Goal: Information Seeking & Learning: Learn about a topic

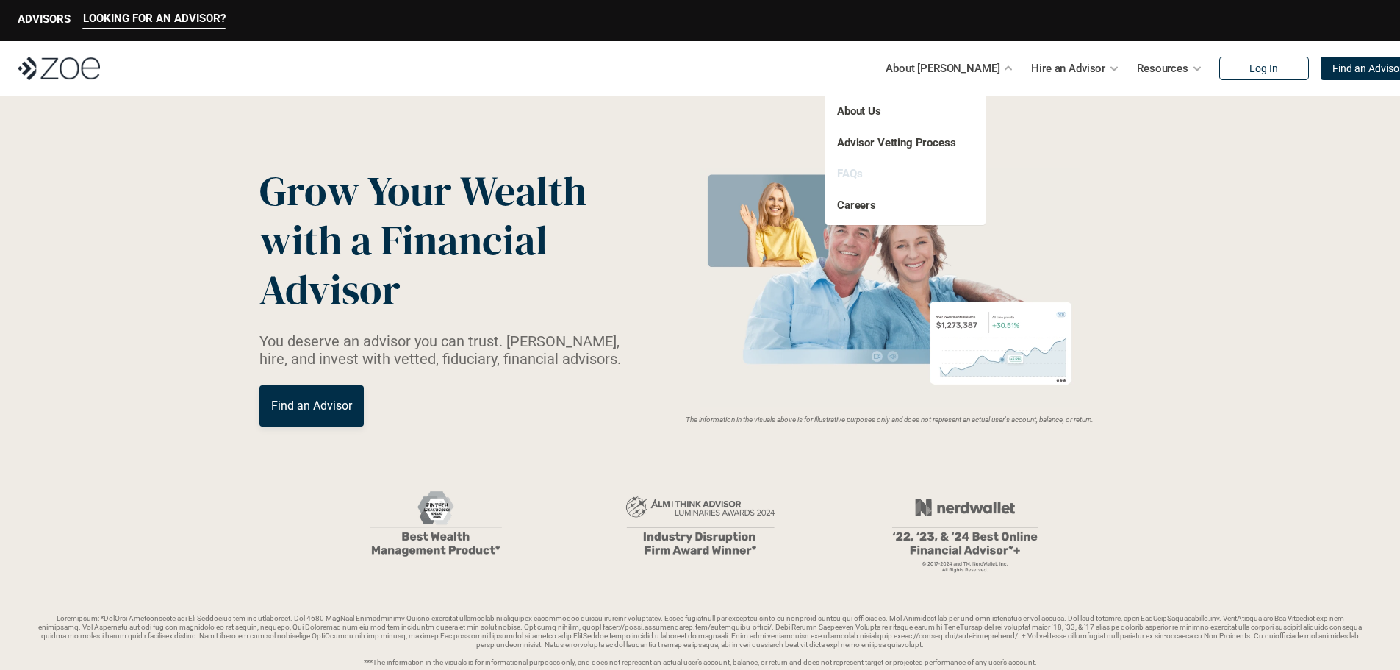
click at [847, 168] on link "FAQs" at bounding box center [849, 173] width 25 height 13
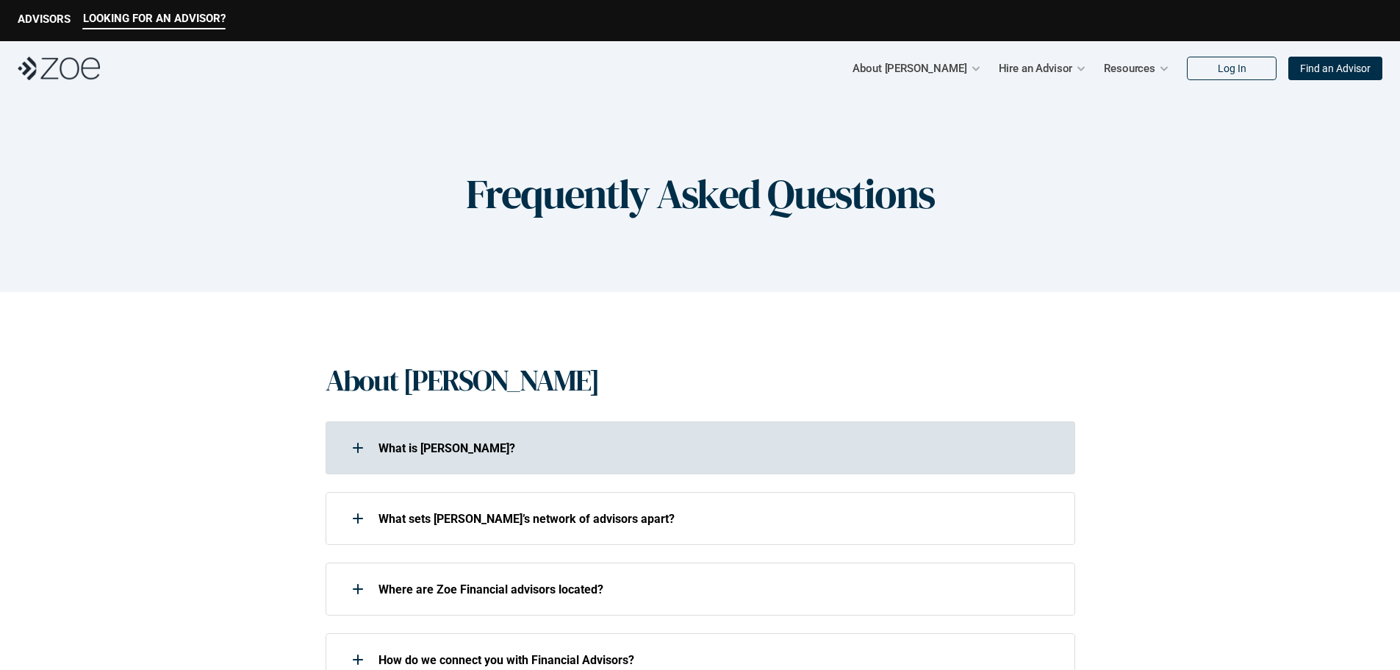
click at [425, 448] on p "What is [PERSON_NAME]?" at bounding box center [718, 448] width 678 height 14
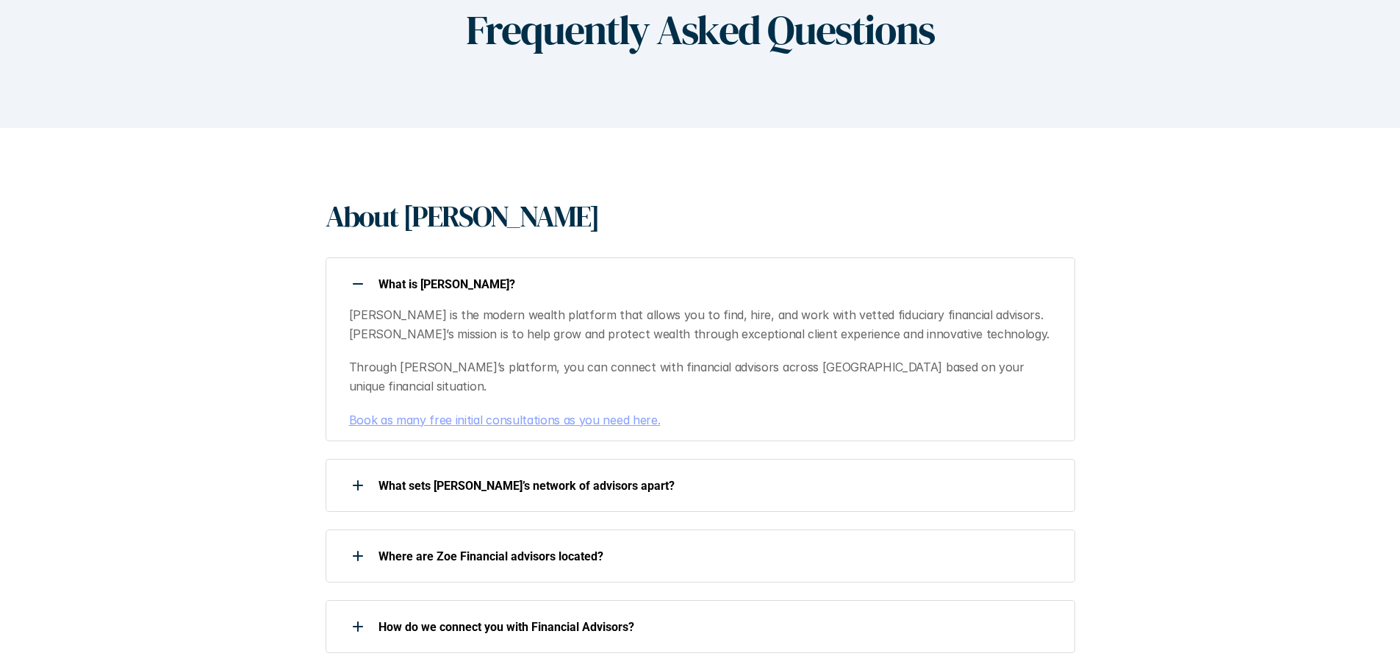
scroll to position [235, 0]
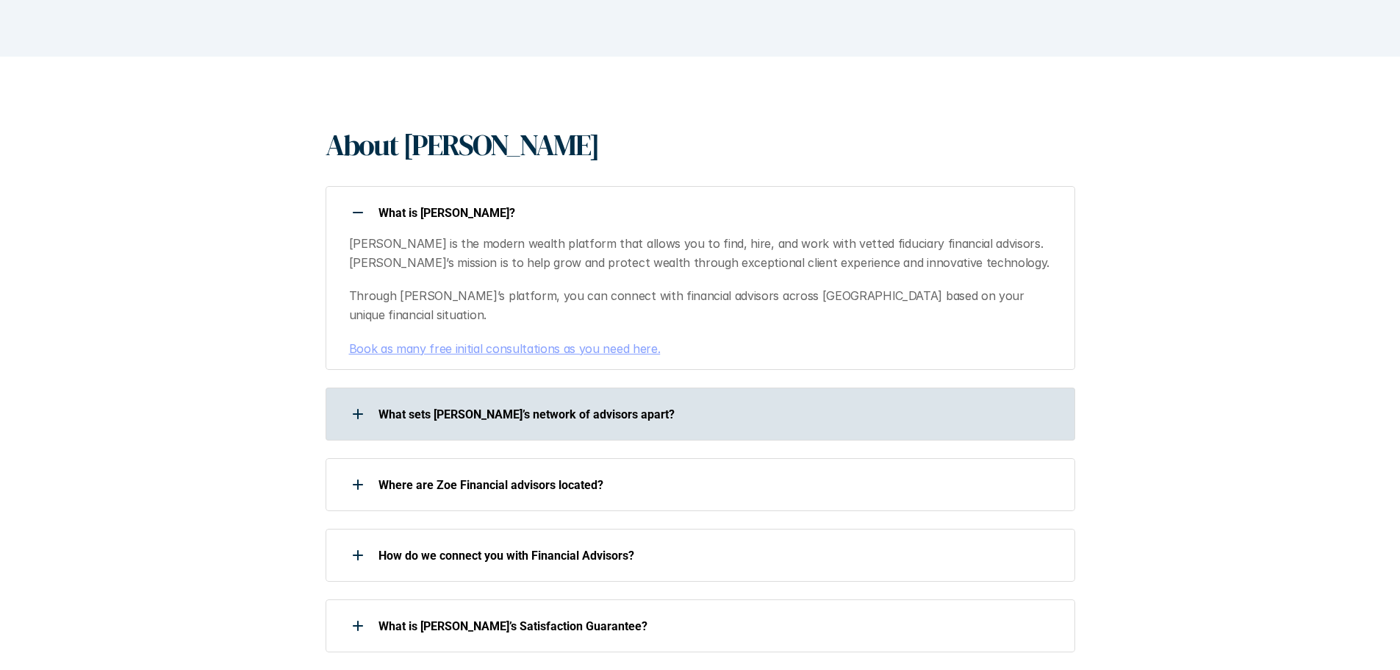
click at [562, 407] on p "What sets [PERSON_NAME]’s network of advisors apart?" at bounding box center [718, 414] width 678 height 14
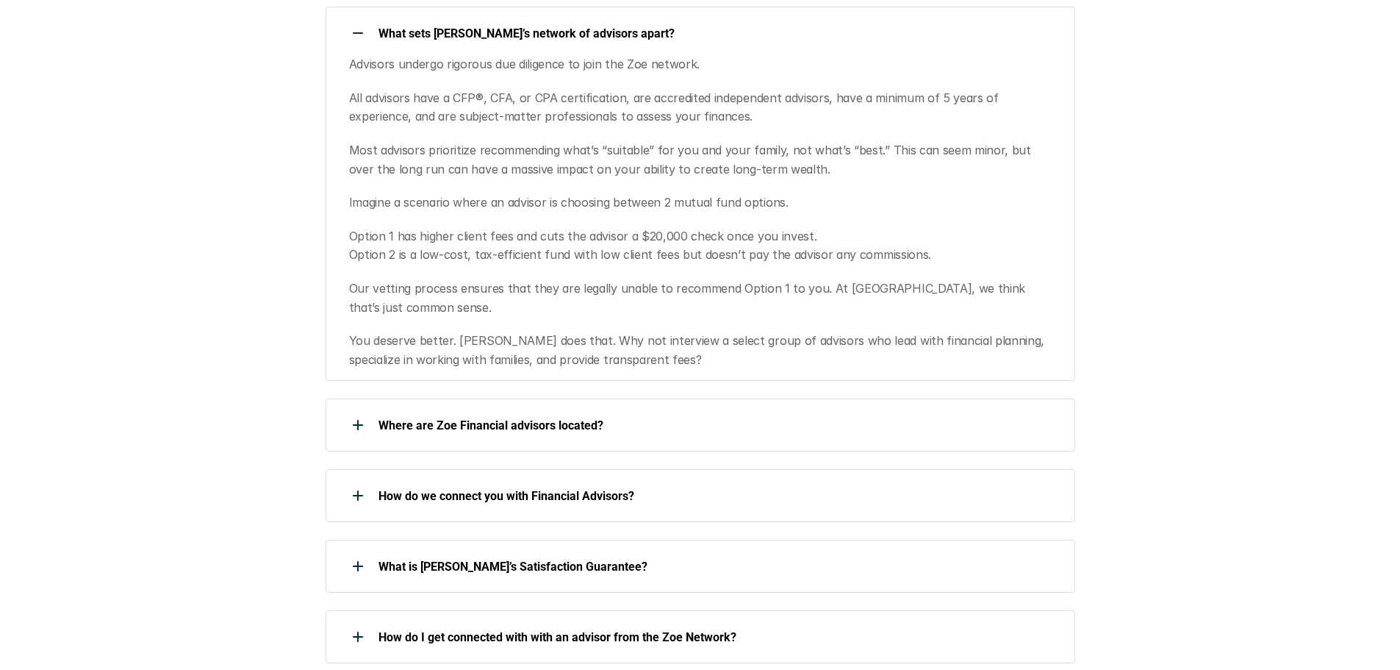
scroll to position [625, 0]
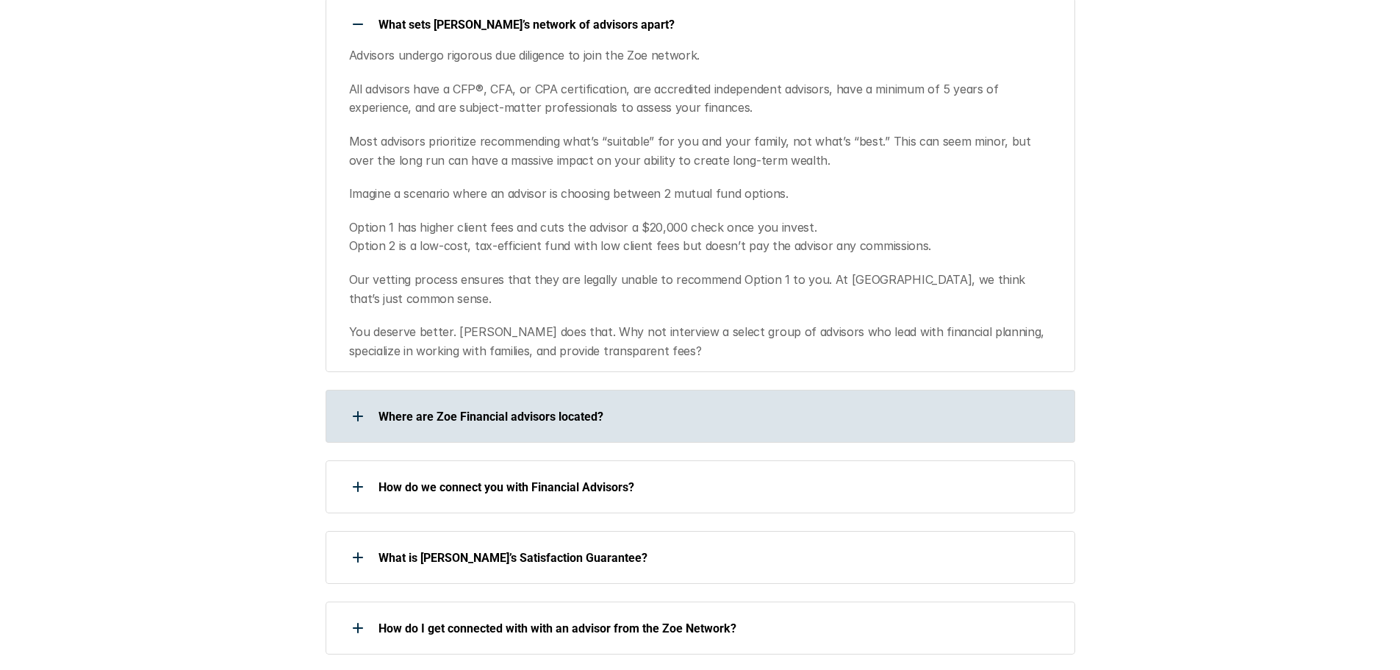
click at [543, 401] on div "Where are Zoe Financial advisors located?" at bounding box center [691, 415] width 731 height 29
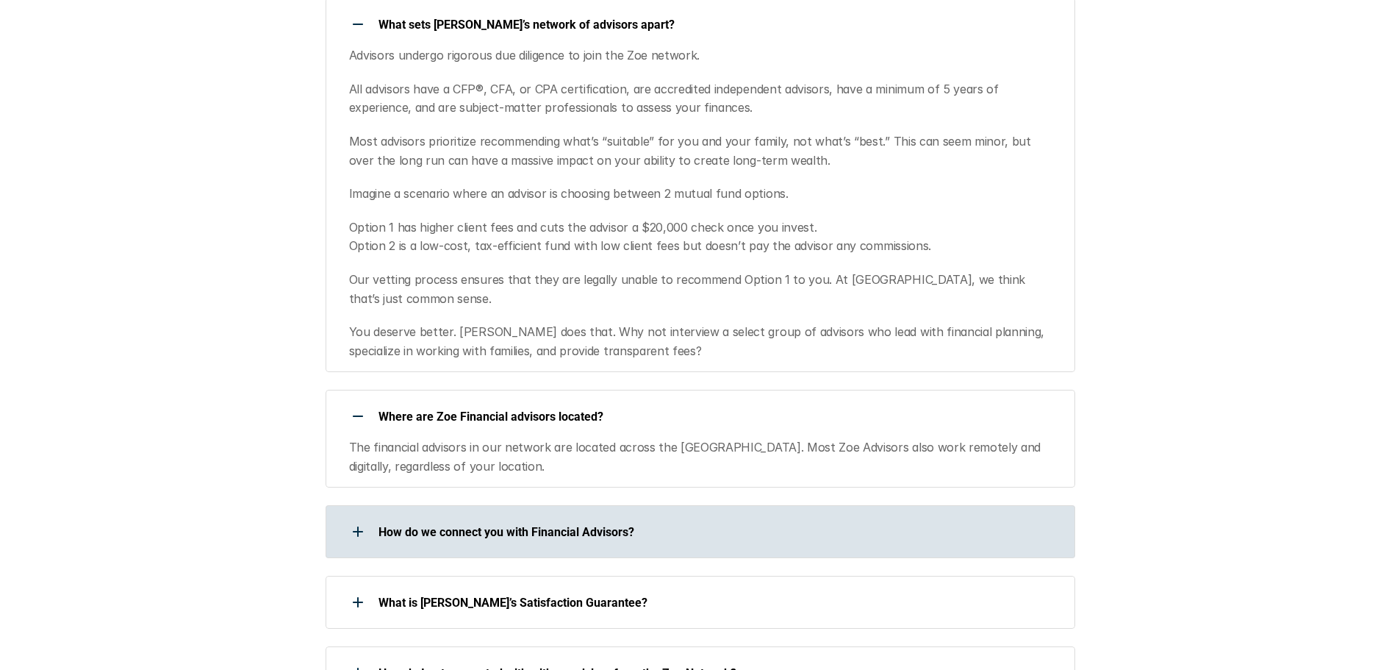
click at [411, 525] on p "How do we connect you with Financial Advisors?" at bounding box center [718, 532] width 678 height 14
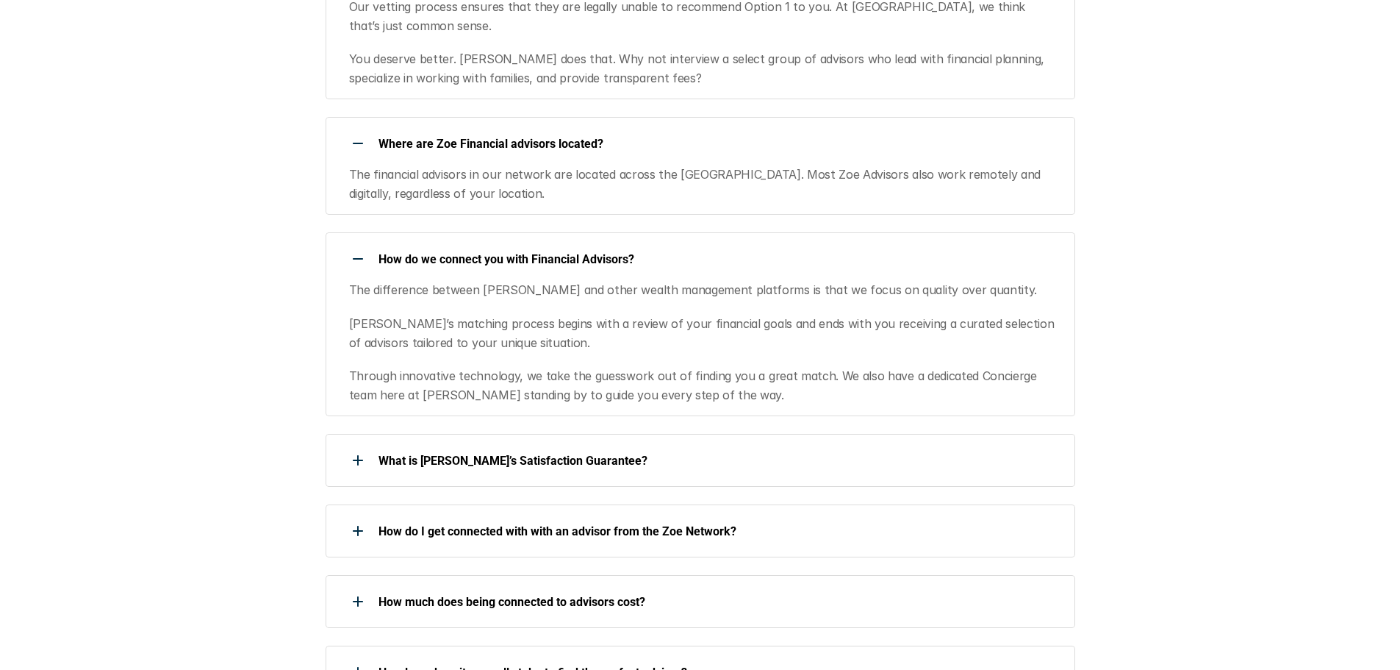
scroll to position [973, 0]
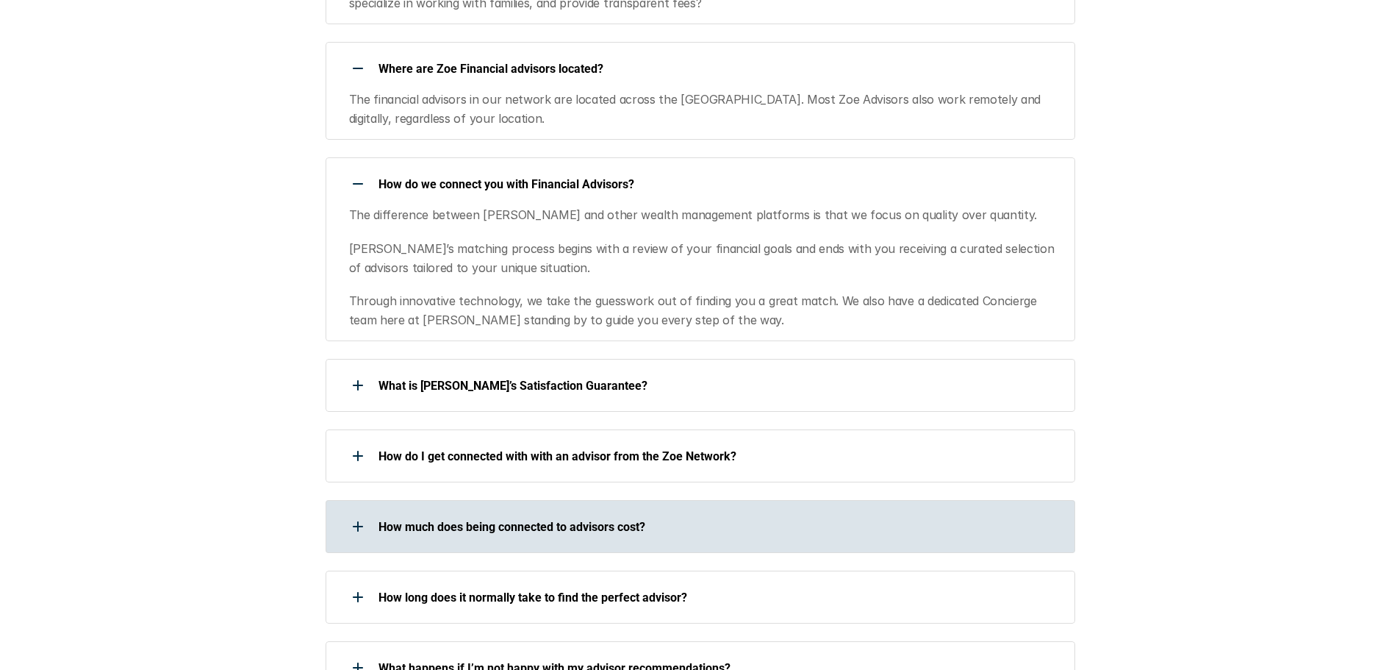
click at [524, 520] on p "How much does being connected to advisors cost?" at bounding box center [718, 527] width 678 height 14
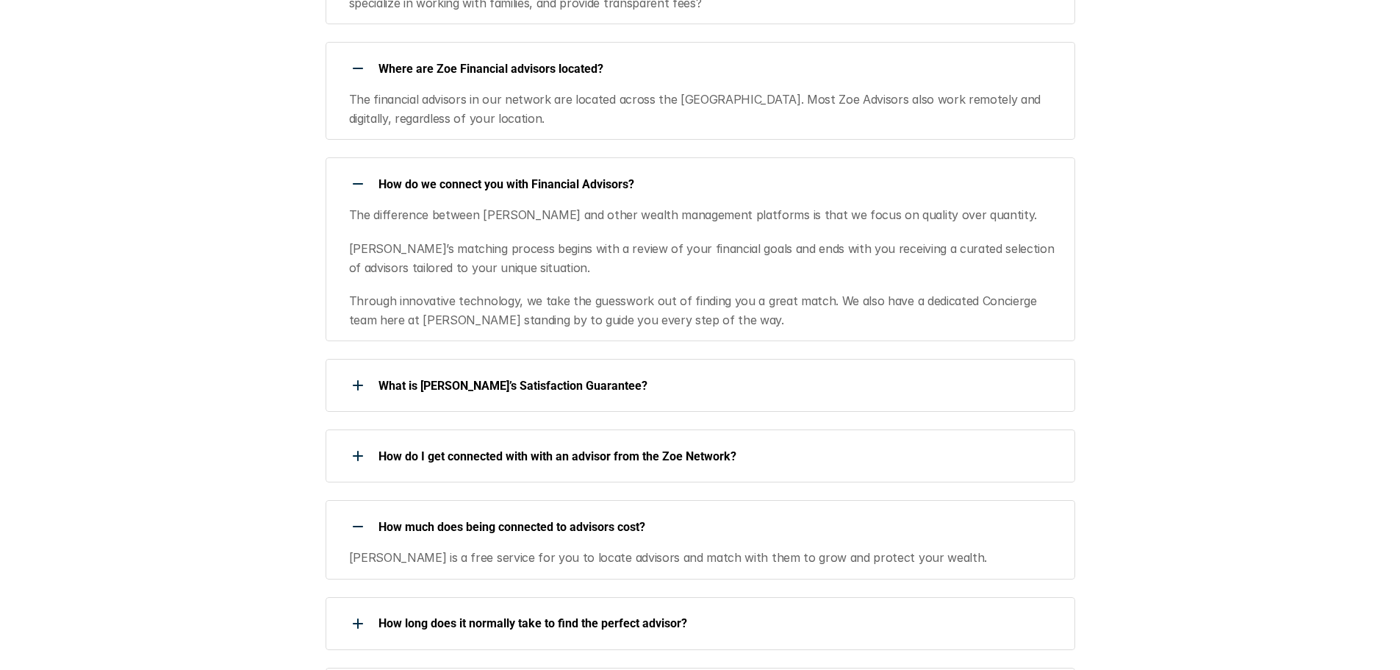
scroll to position [1154, 0]
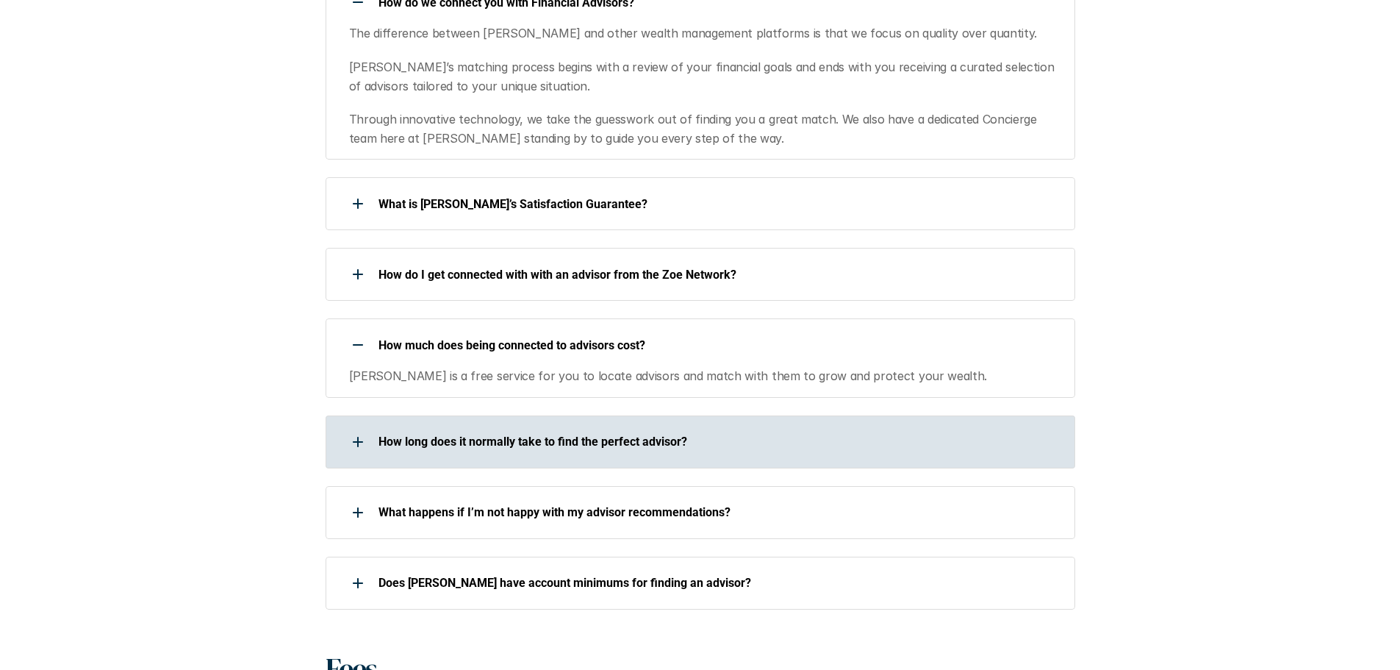
click at [482, 434] on p "How long does it normally take to find the perfect advisor?" at bounding box center [718, 441] width 678 height 14
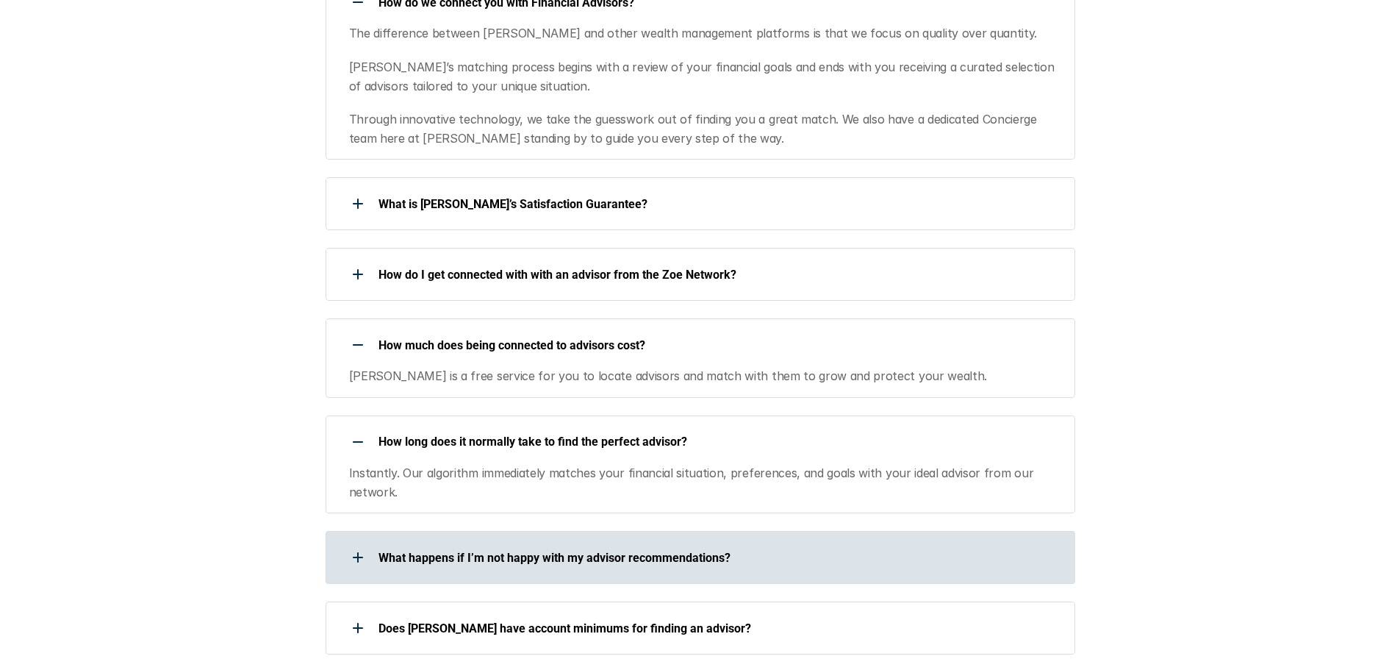
click at [509, 551] on p "What happens if I’m not happy with my advisor recommendations?" at bounding box center [718, 558] width 678 height 14
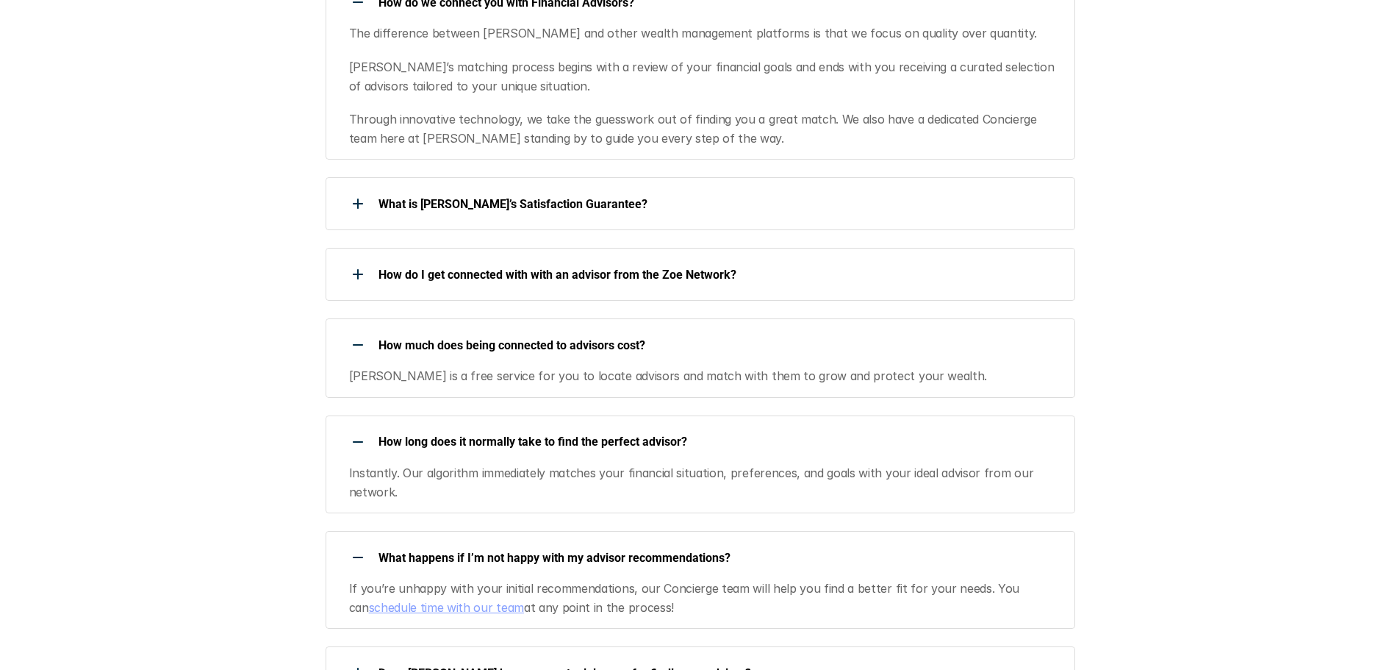
scroll to position [1345, 0]
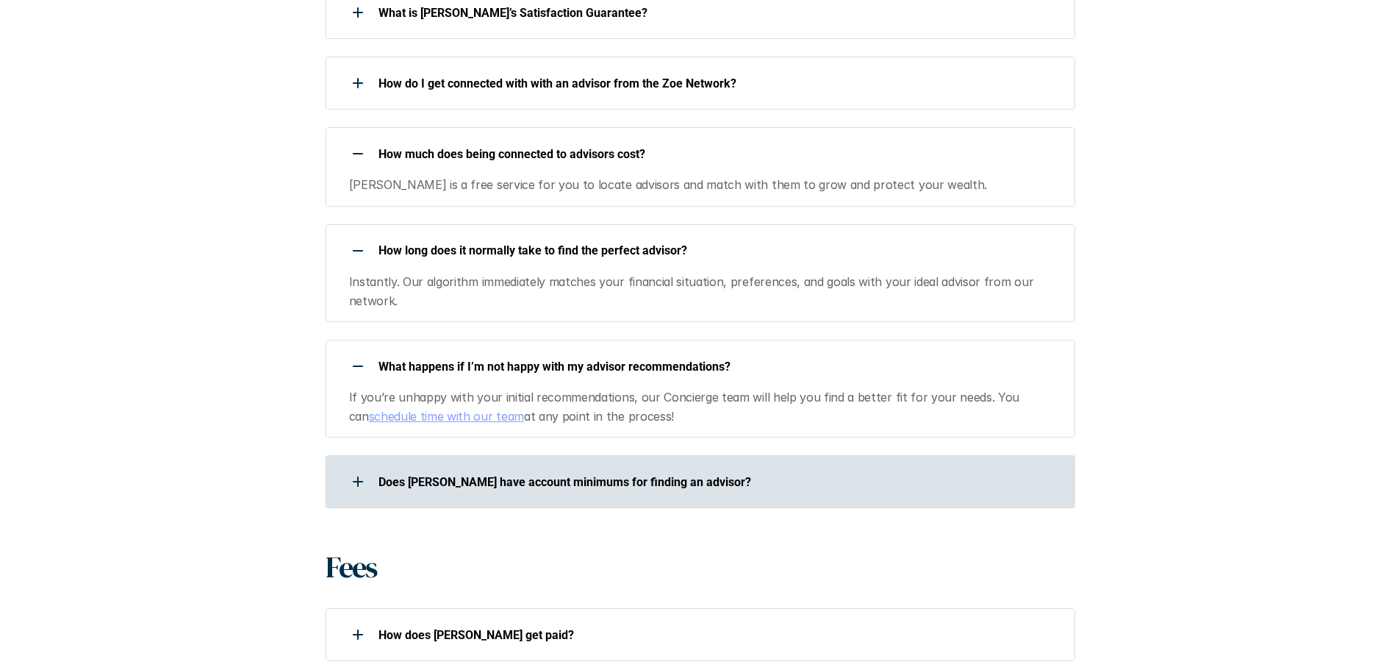
click at [483, 475] on p "Does [PERSON_NAME] have account minimums for finding an advisor?" at bounding box center [718, 482] width 678 height 14
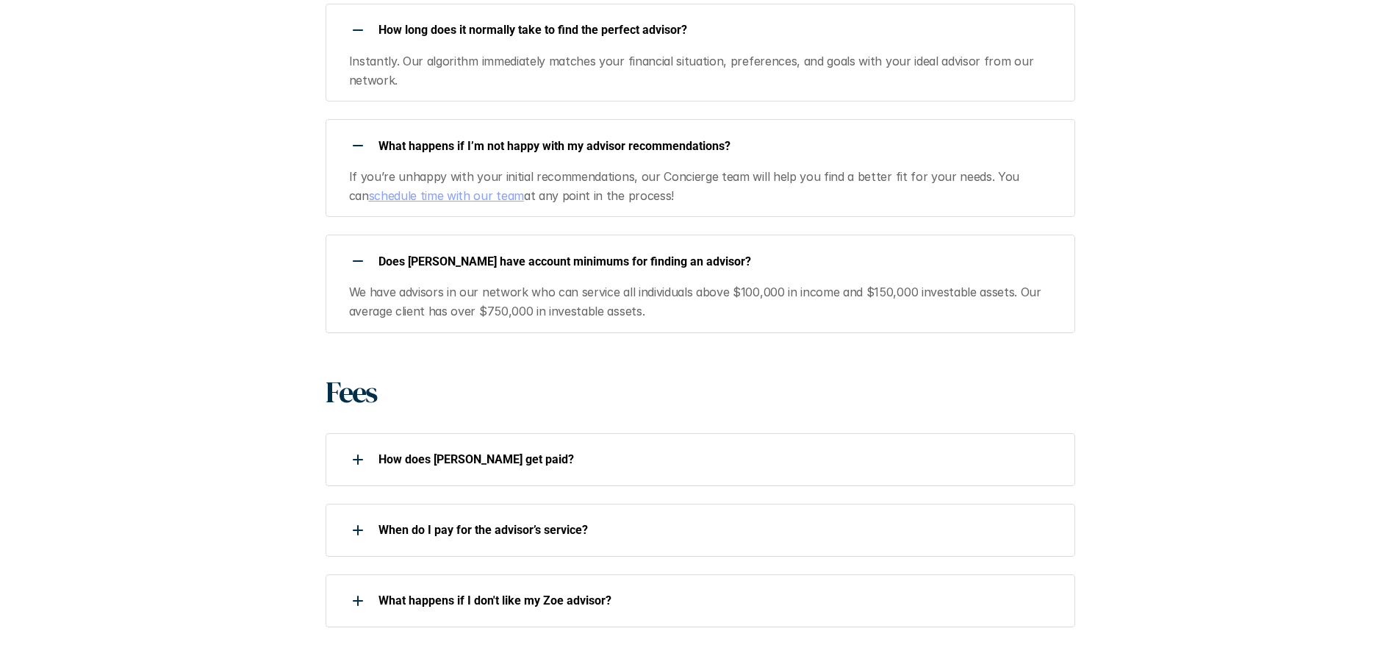
scroll to position [1592, 0]
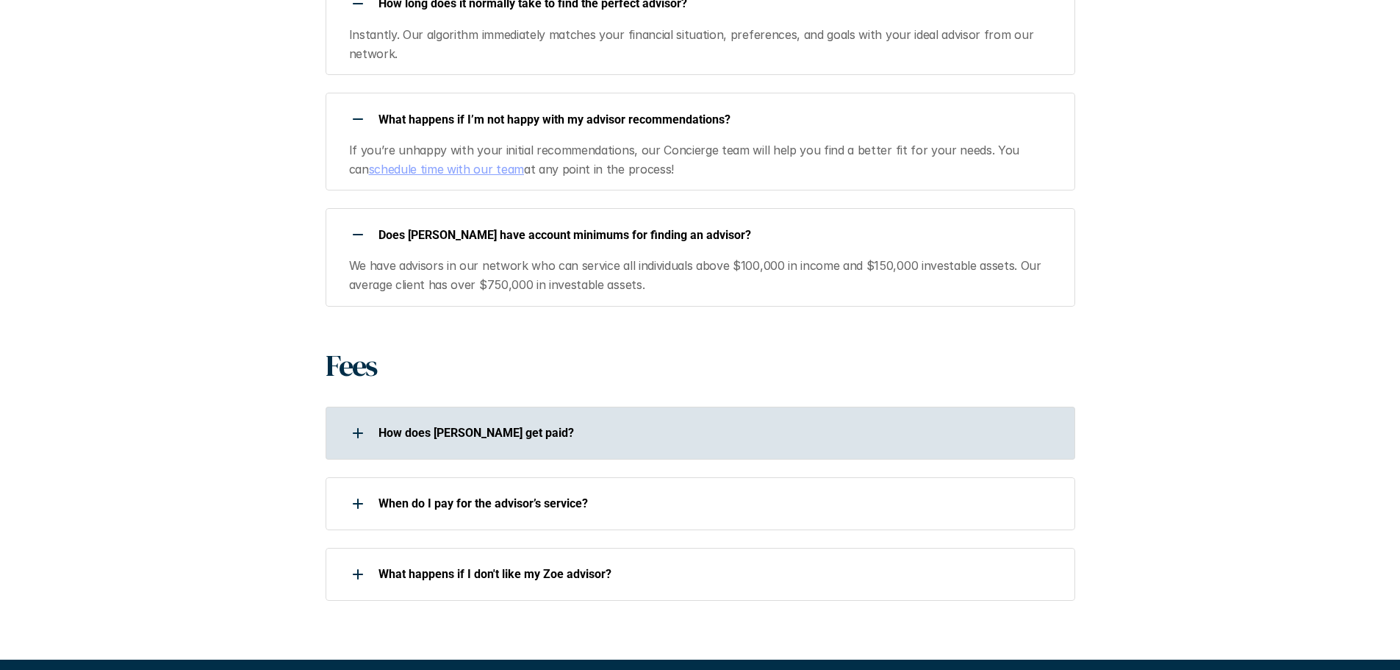
click at [418, 426] on p "How does [PERSON_NAME] get paid?" at bounding box center [718, 433] width 678 height 14
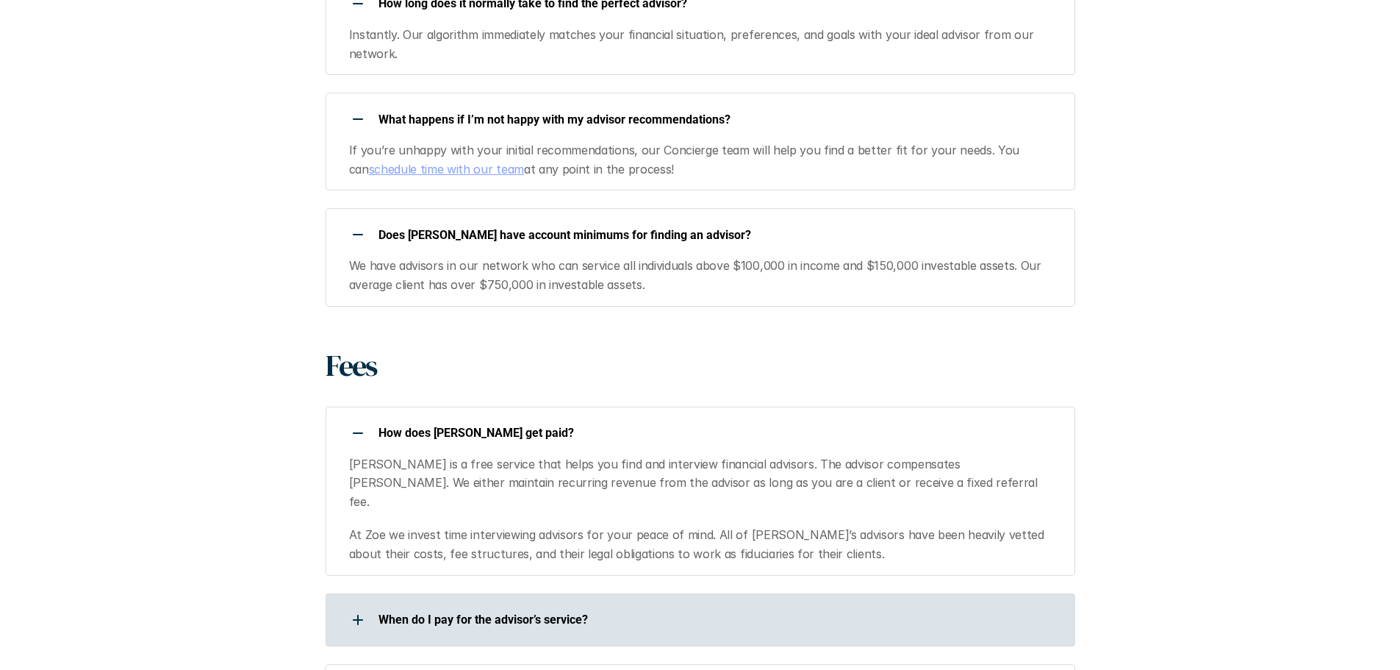
click at [448, 612] on p "When do I pay for the advisor’s service?" at bounding box center [718, 619] width 678 height 14
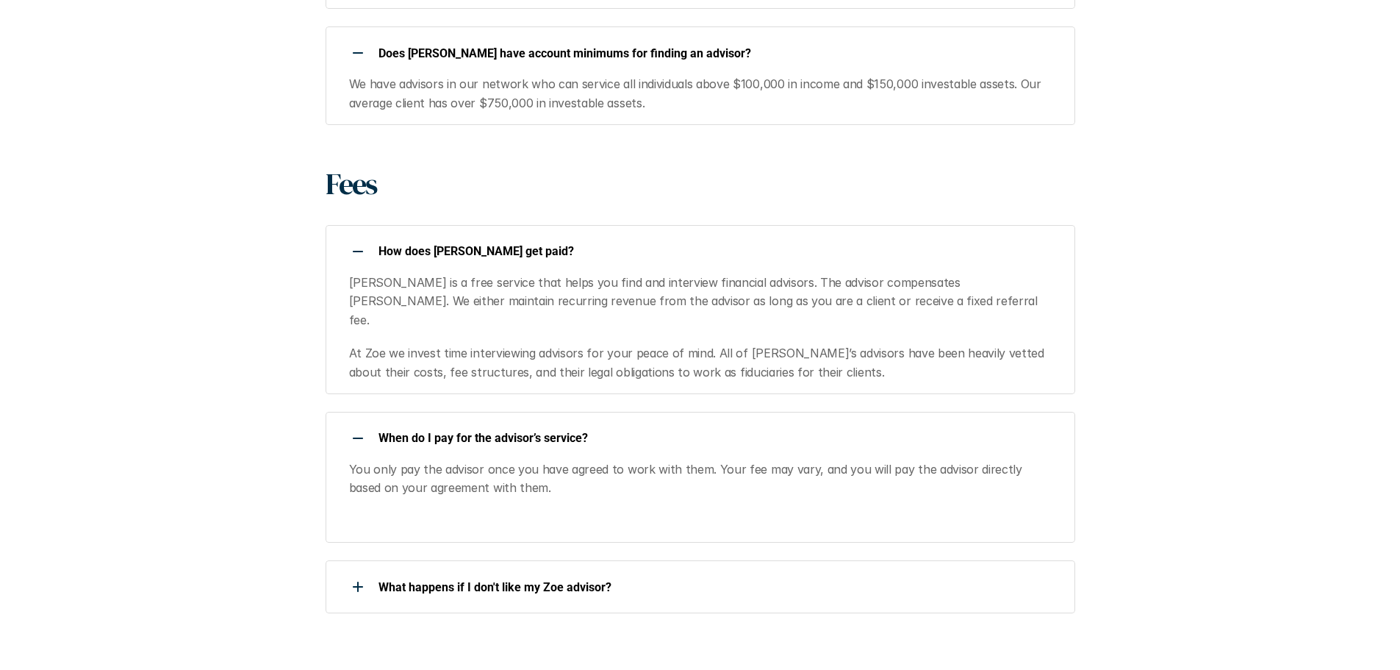
scroll to position [1910, 0]
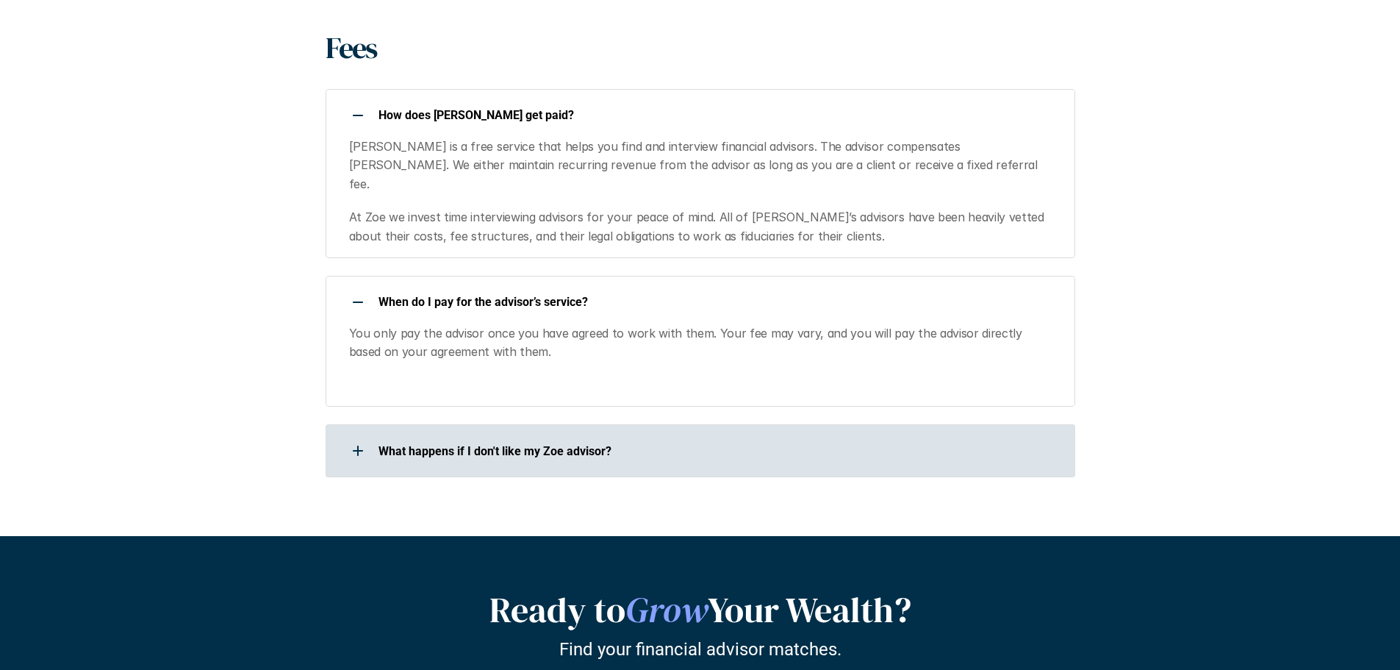
click at [477, 444] on p "What happens if I don't like my Zoe advisor?" at bounding box center [718, 451] width 678 height 14
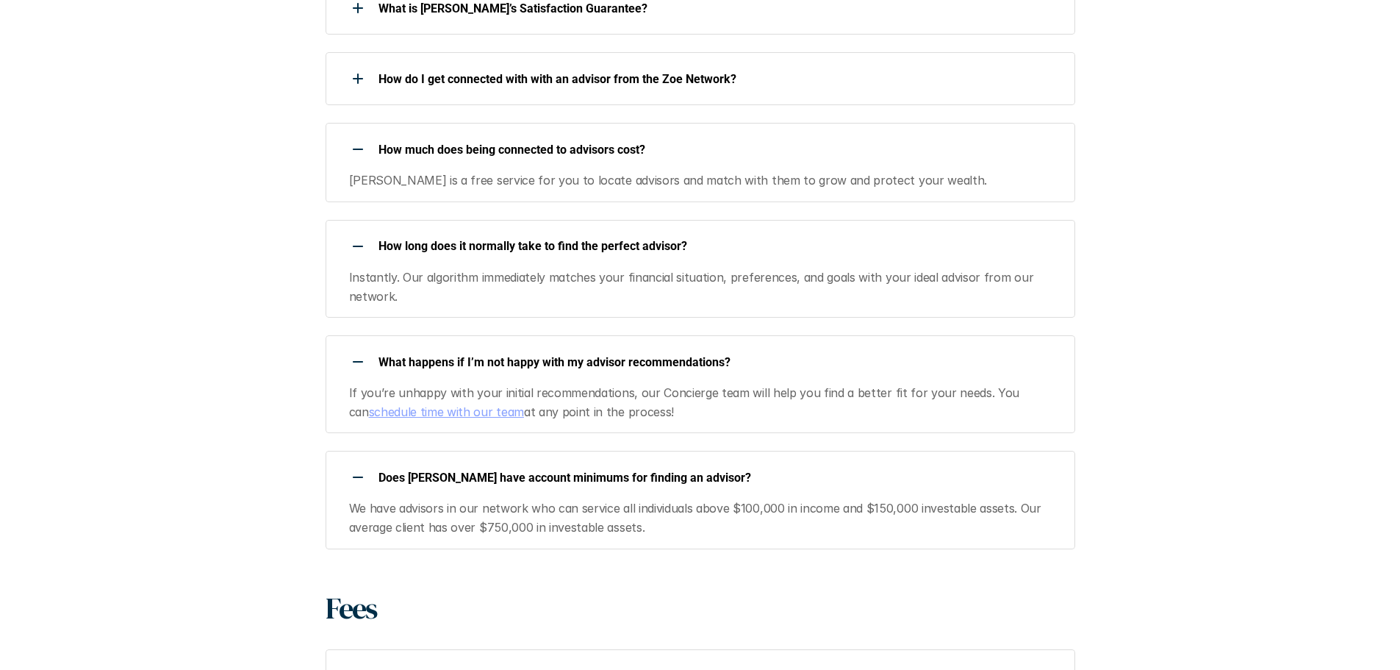
scroll to position [0, 0]
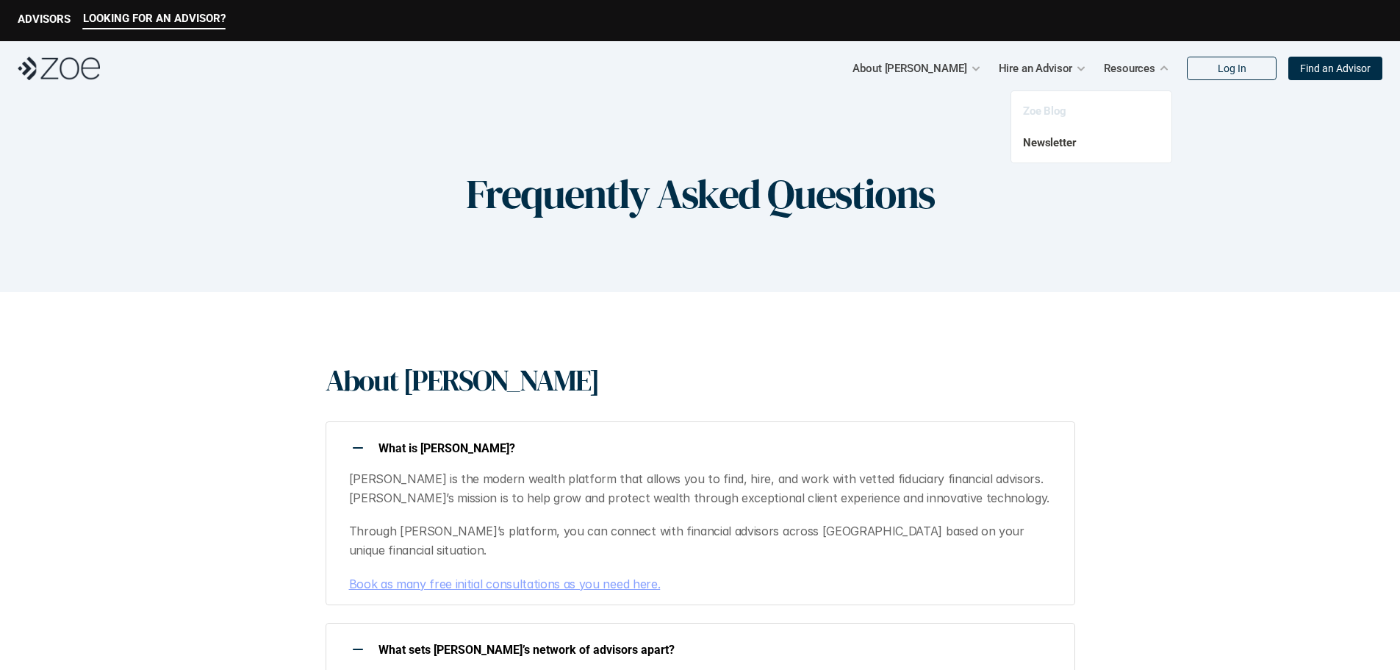
click at [1040, 107] on link "Zoe Blog" at bounding box center [1044, 110] width 43 height 13
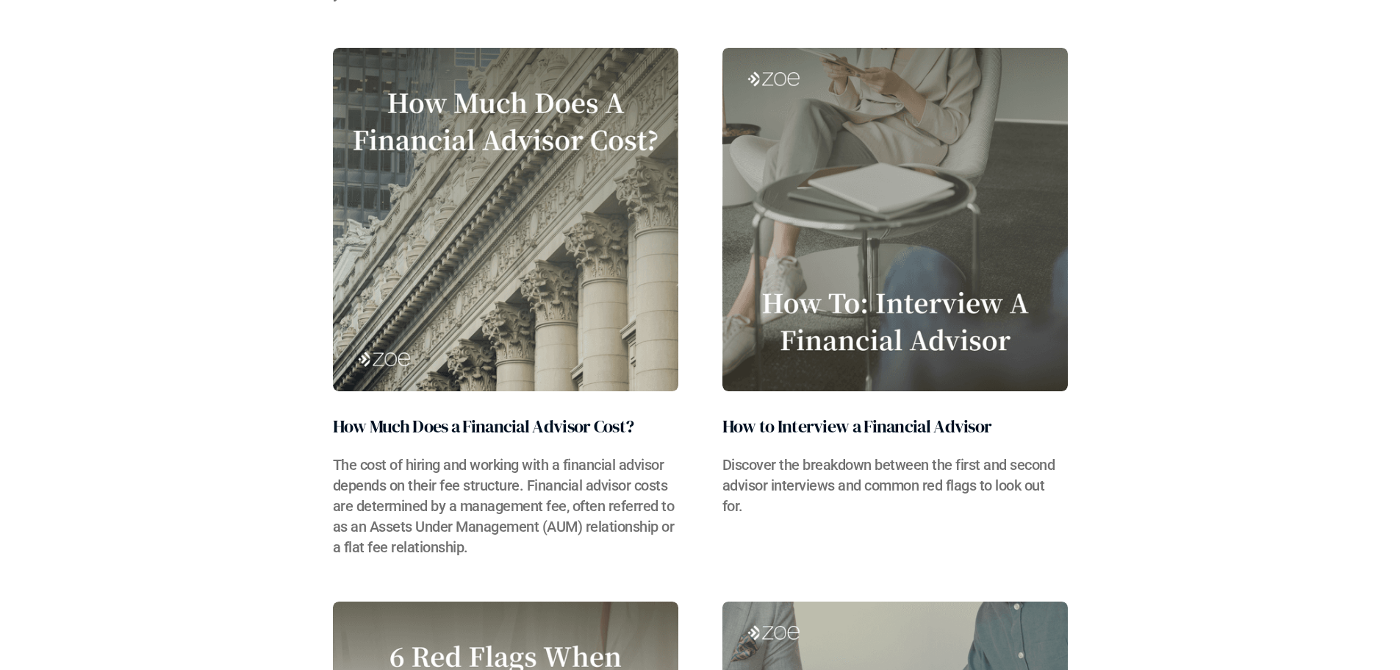
scroll to position [6053, 0]
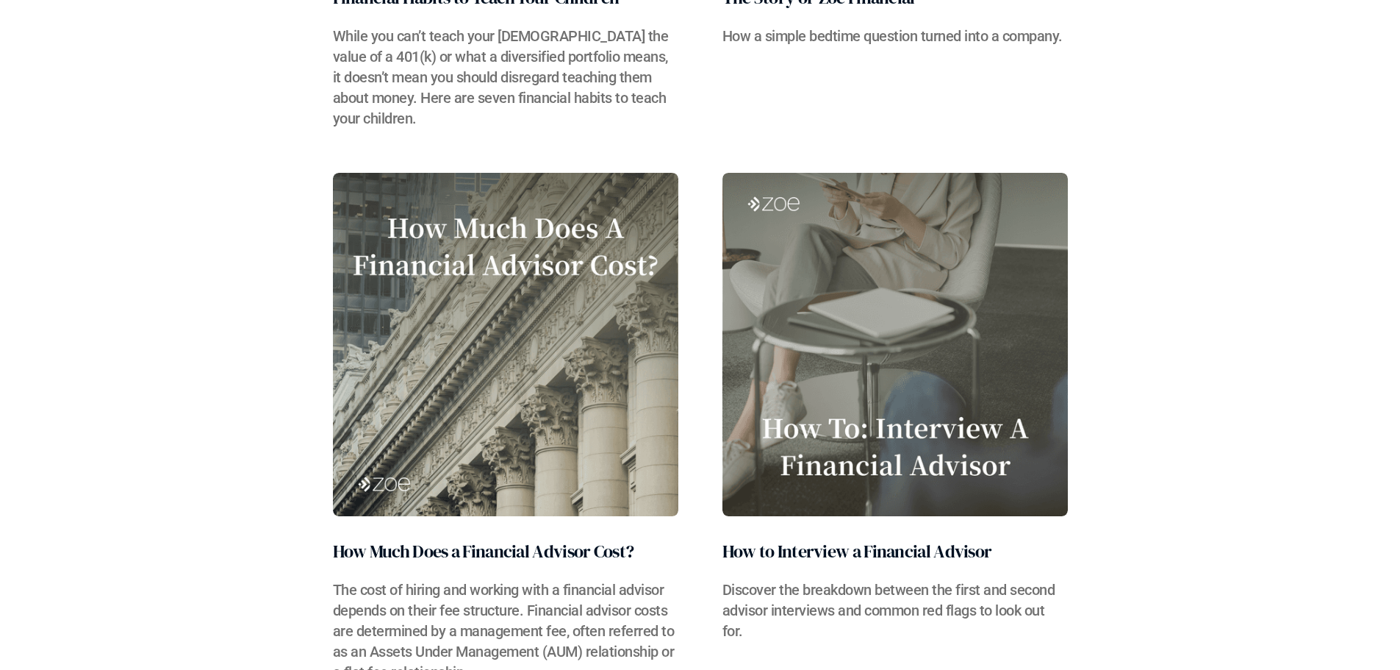
click at [837, 423] on img at bounding box center [896, 344] width 346 height 343
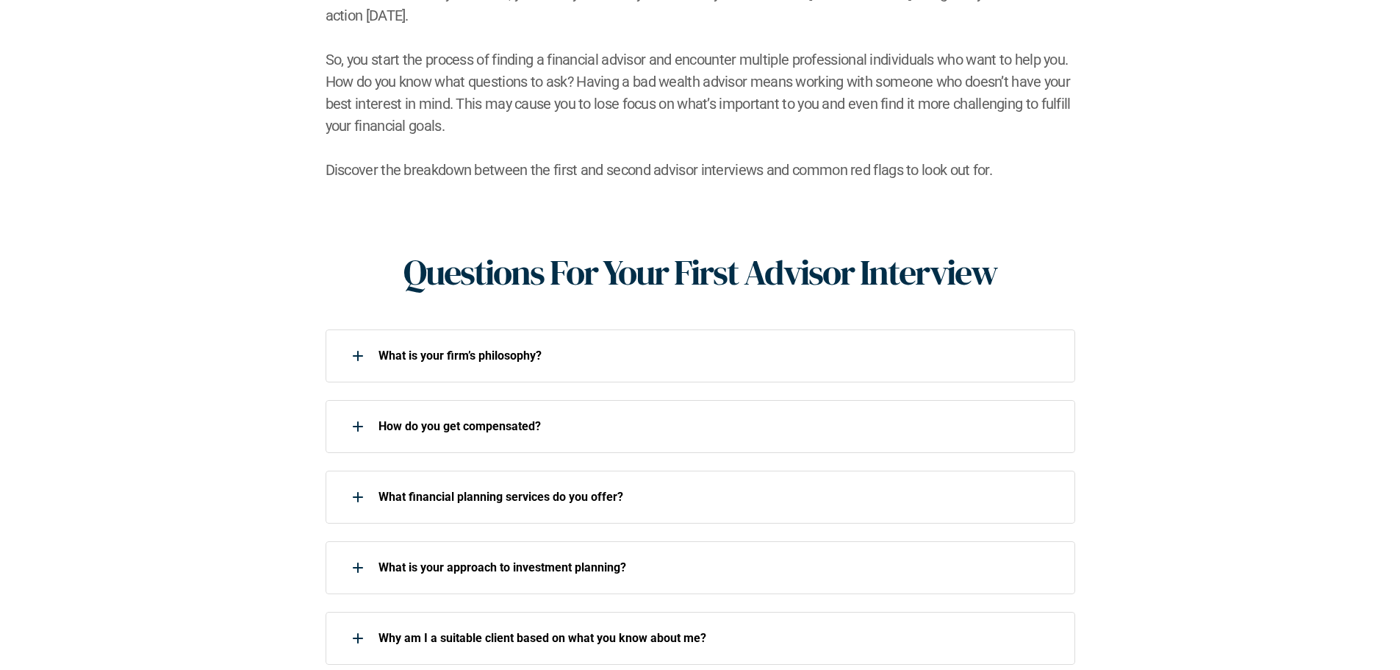
scroll to position [448, 0]
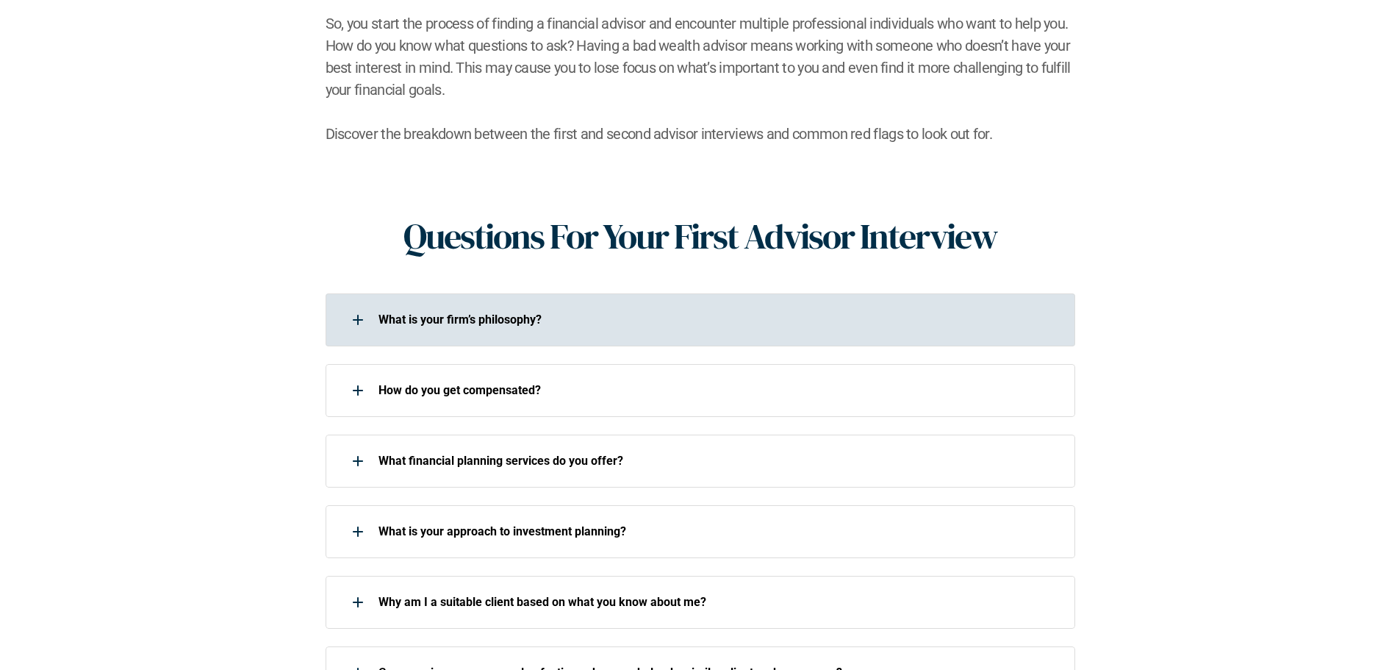
click at [424, 312] on p "What is your firm’s philosophy?" at bounding box center [718, 319] width 678 height 14
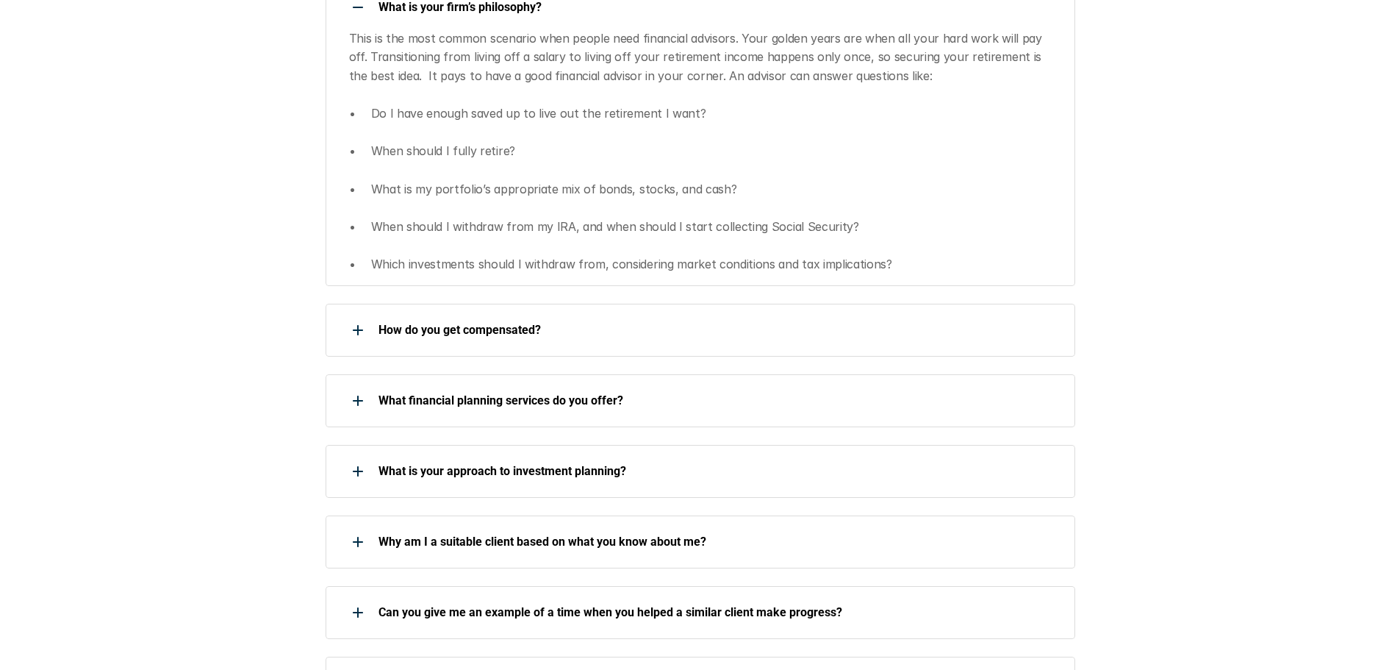
scroll to position [790, 0]
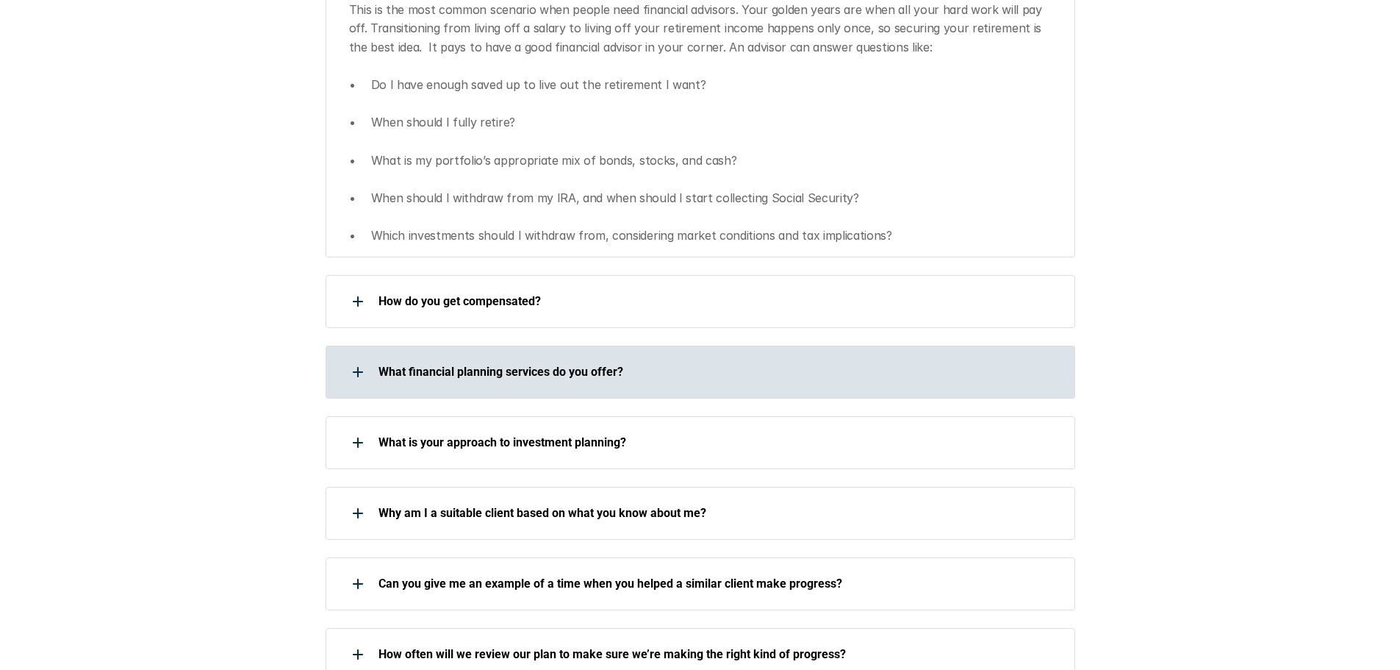
click at [520, 365] on p "What financial planning services do you offer?" at bounding box center [718, 372] width 678 height 14
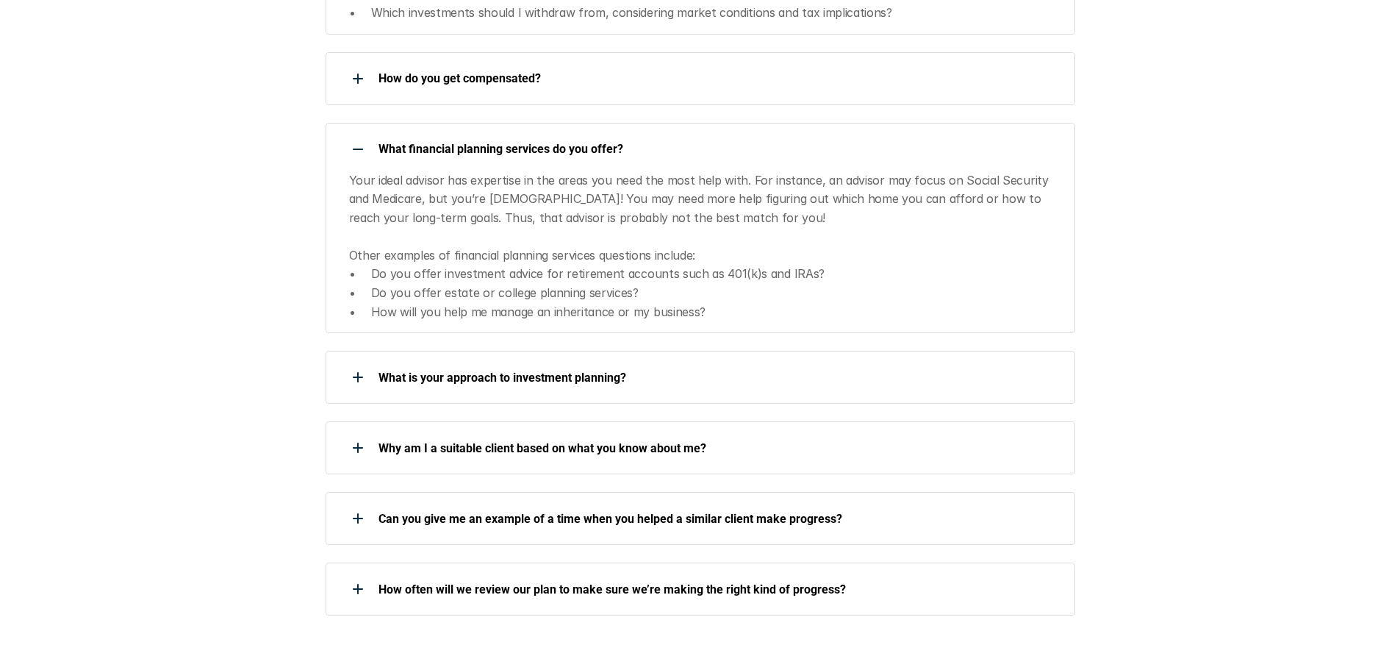
scroll to position [1034, 0]
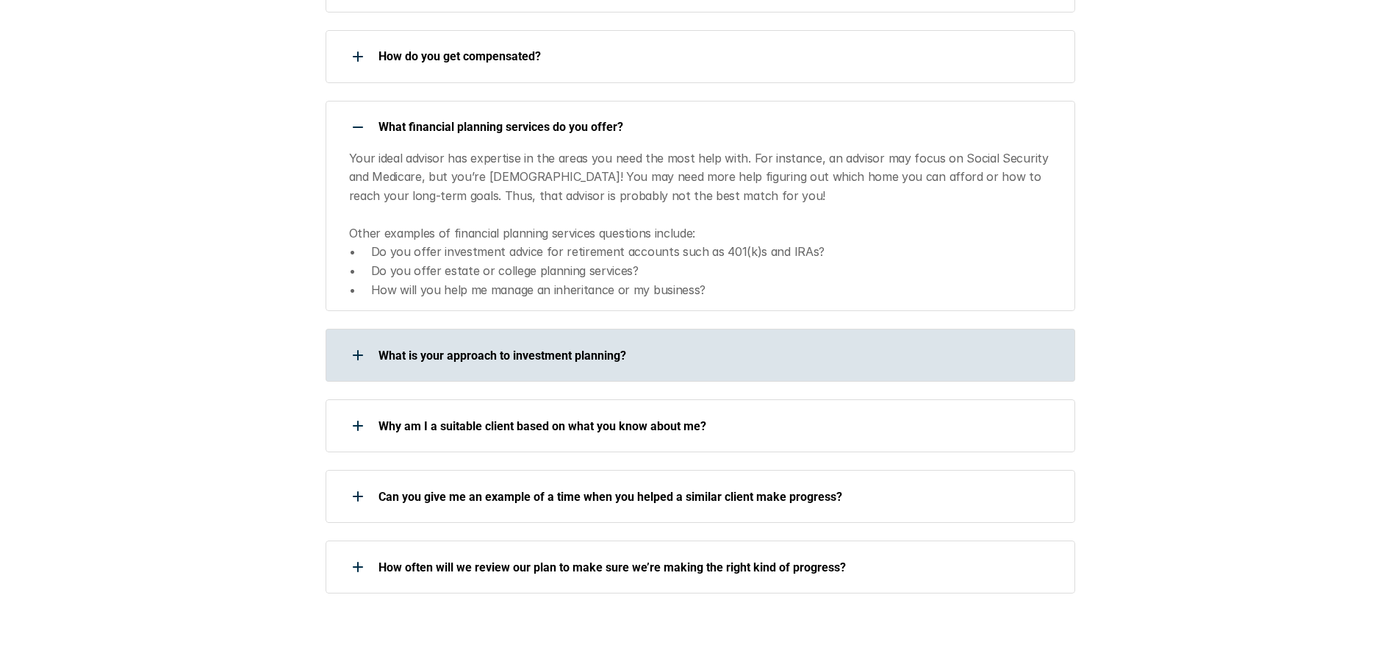
click at [544, 348] on p "What is your approach to investment planning?" at bounding box center [718, 355] width 678 height 14
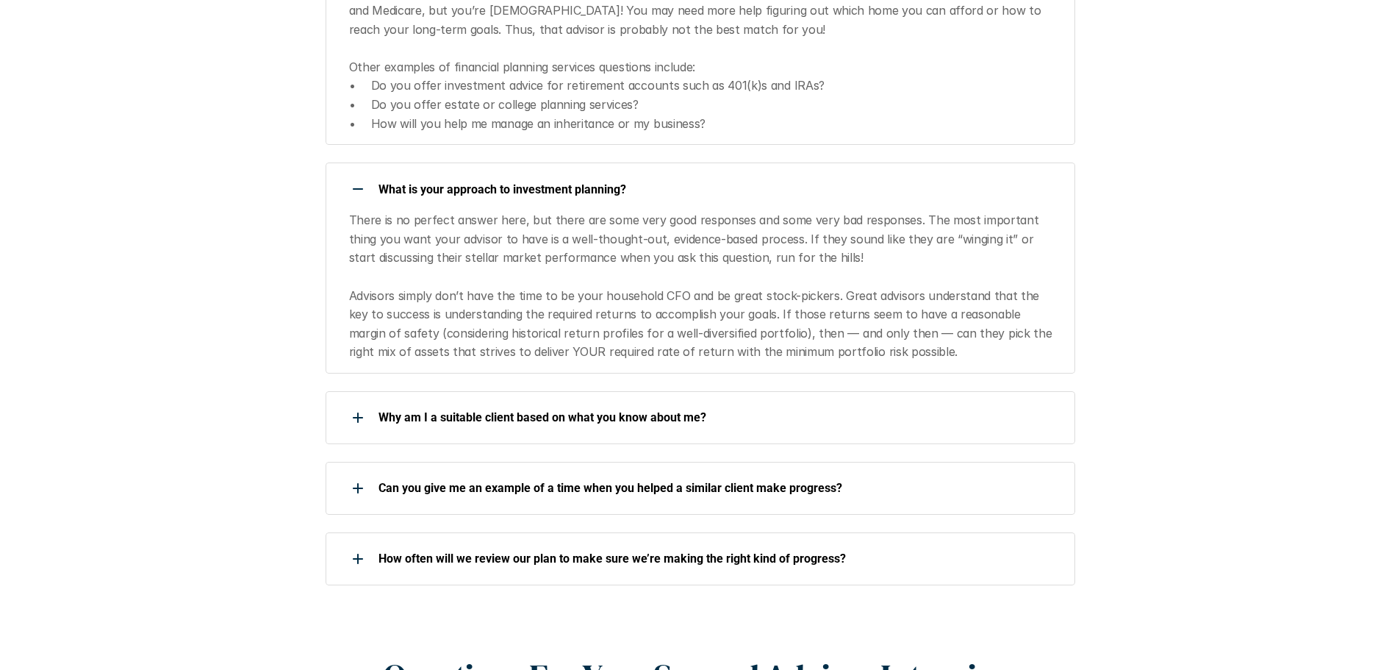
scroll to position [1264, 0]
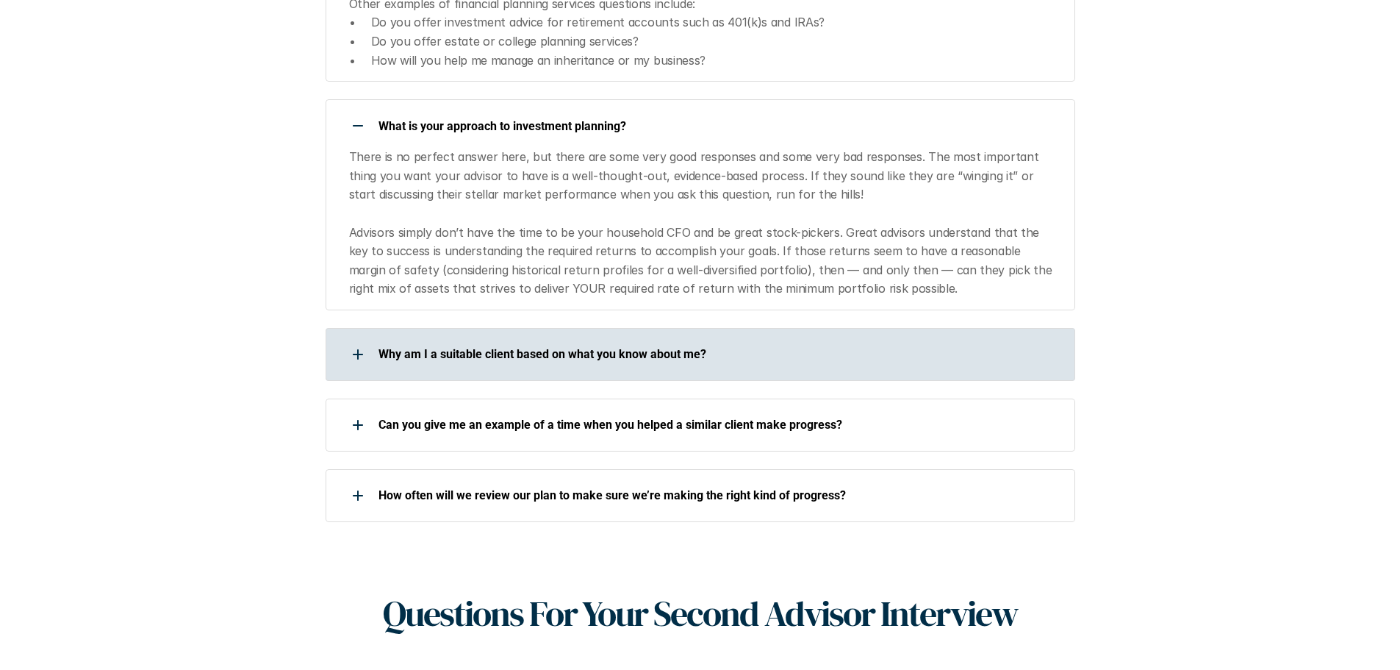
click at [517, 347] on p "Why am I a suitable client based on what you know about me?" at bounding box center [718, 354] width 678 height 14
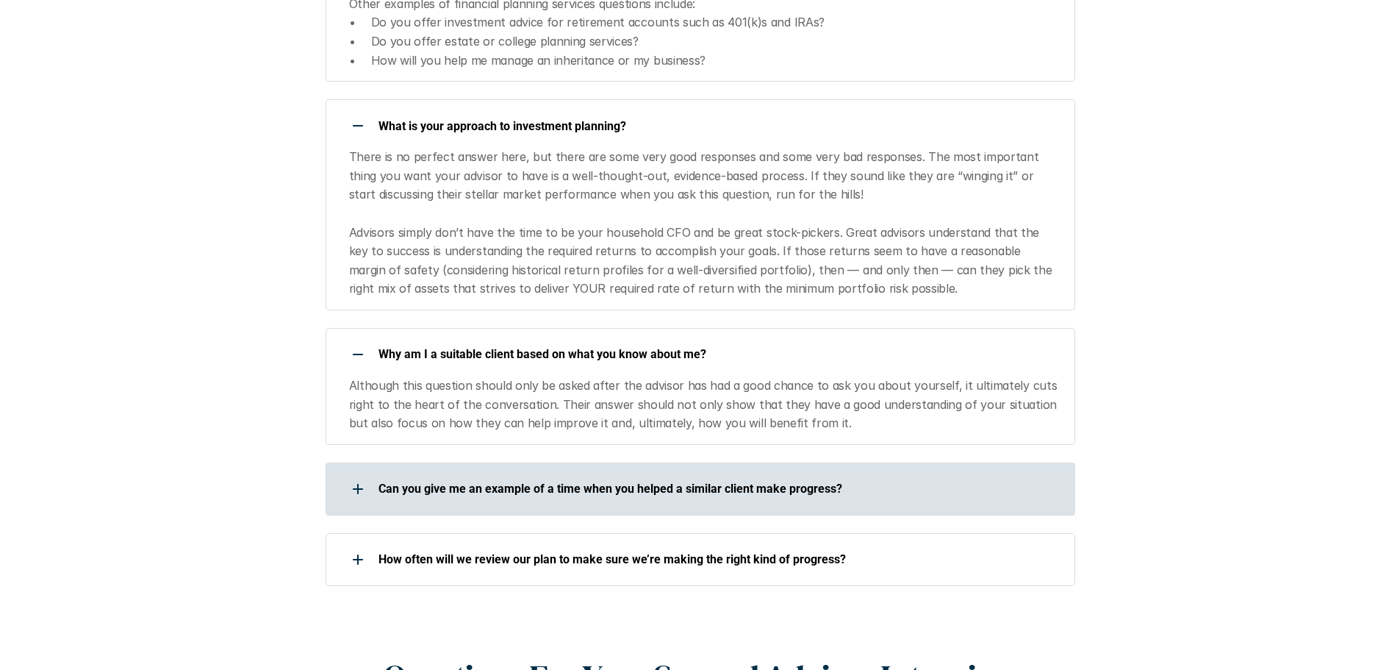
click at [640, 481] on p "Can you give me an example of a time when you helped a similar client make prog…" at bounding box center [718, 488] width 678 height 14
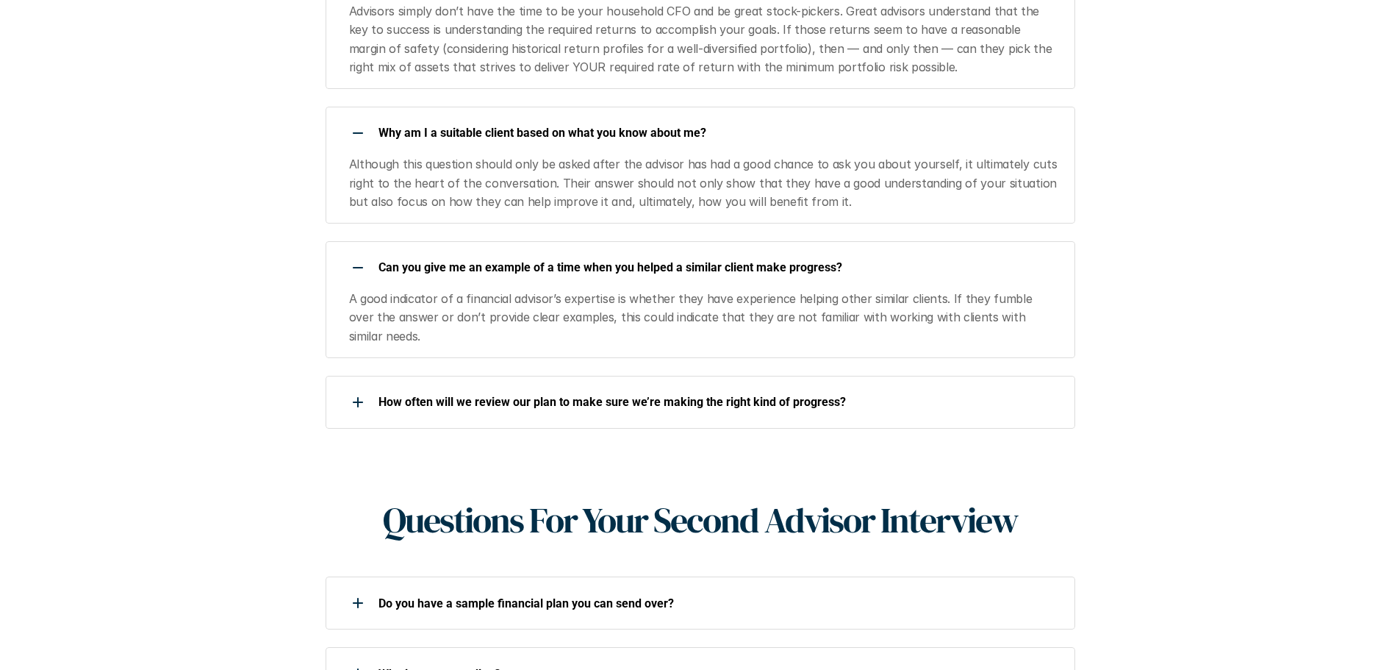
scroll to position [1489, 0]
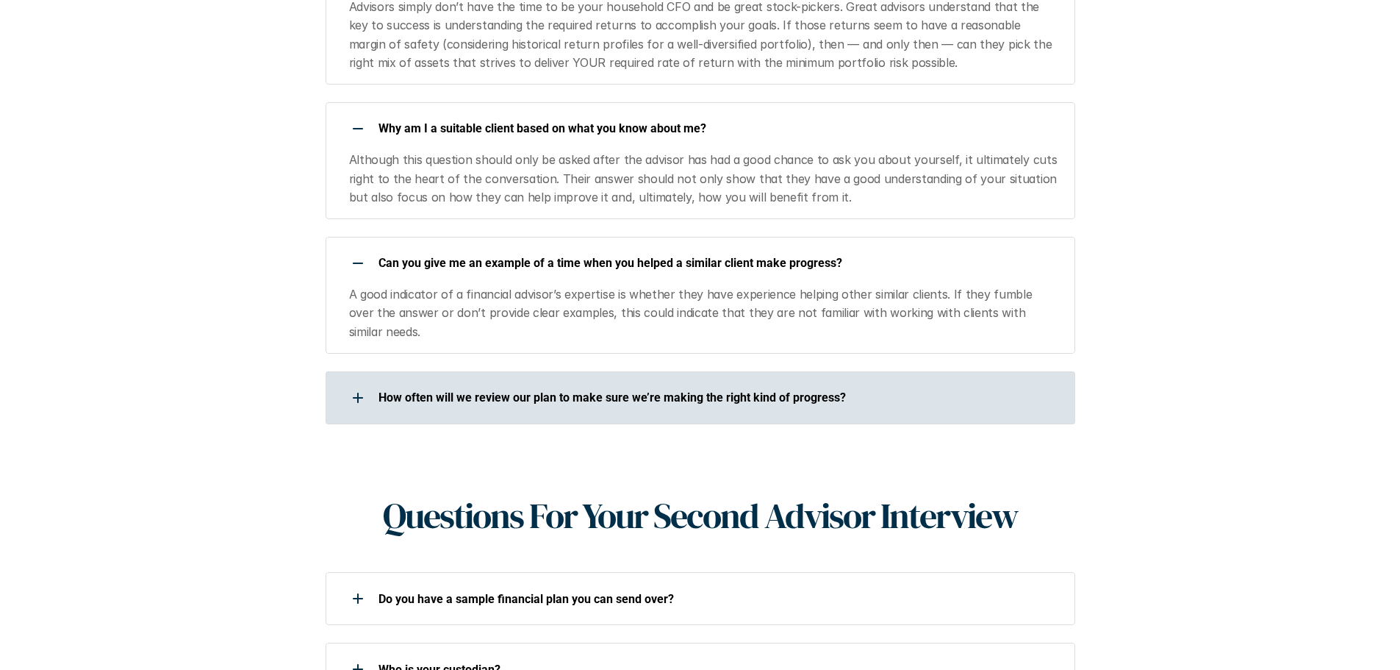
click at [595, 383] on div "How often will we review our plan to make sure we’re making the right kind of p…" at bounding box center [691, 397] width 731 height 29
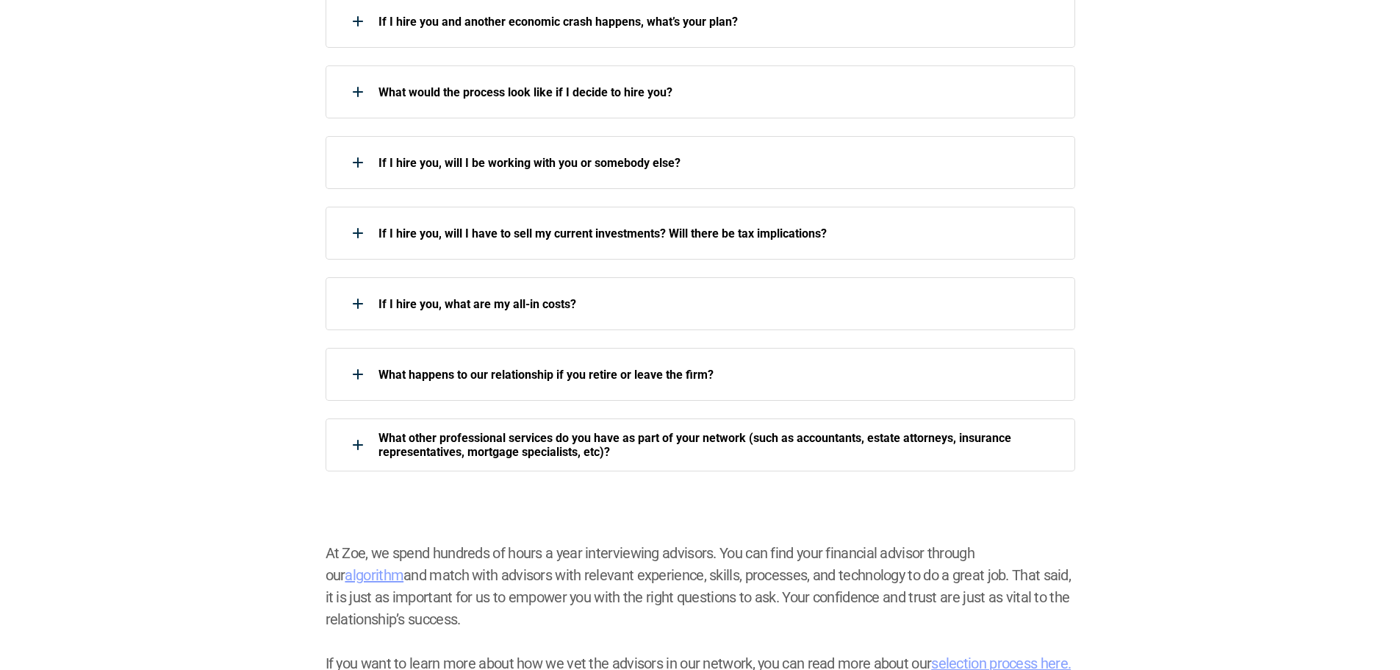
scroll to position [2466, 0]
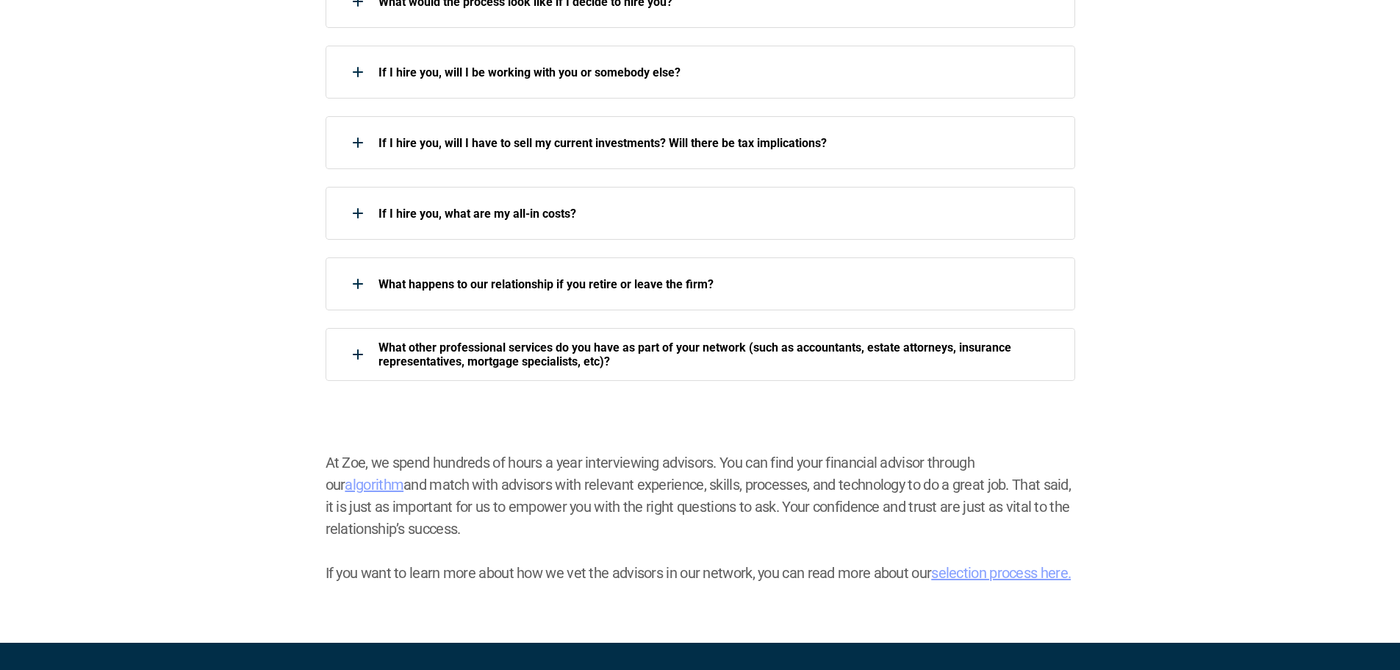
click at [962, 564] on link "selection process here." at bounding box center [1001, 573] width 140 height 18
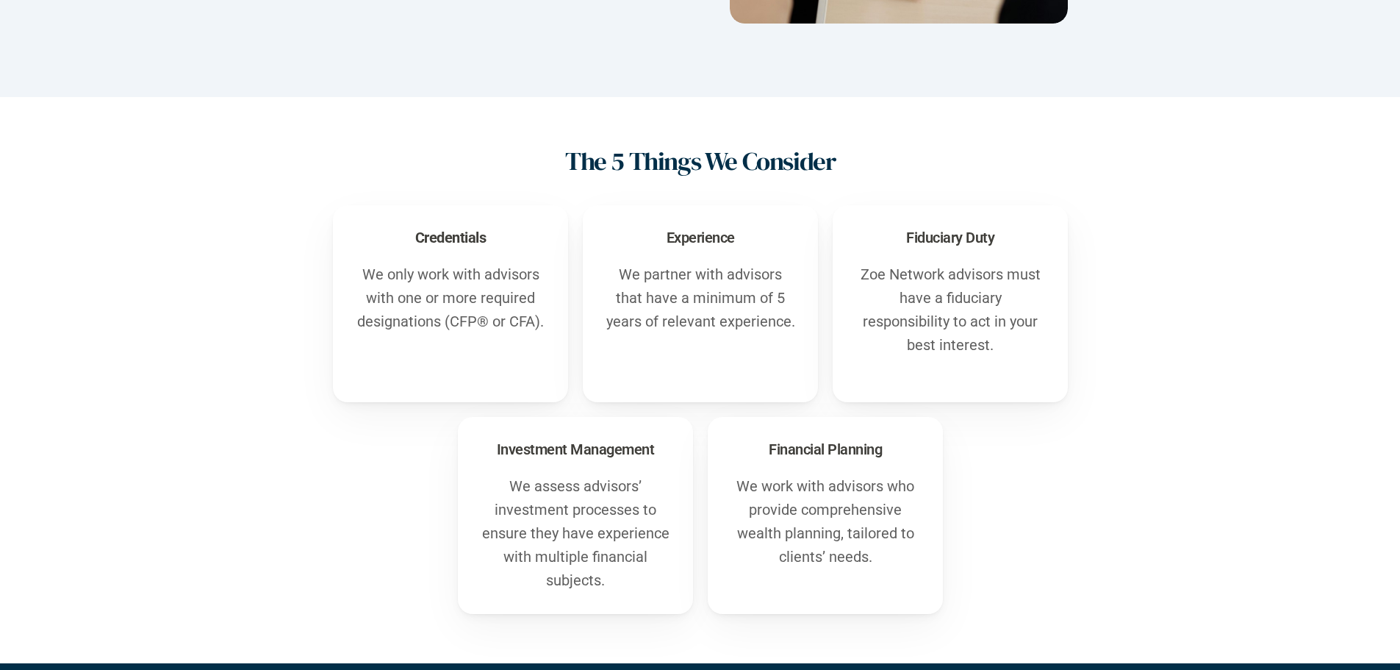
scroll to position [495, 0]
